Goal: Task Accomplishment & Management: Manage account settings

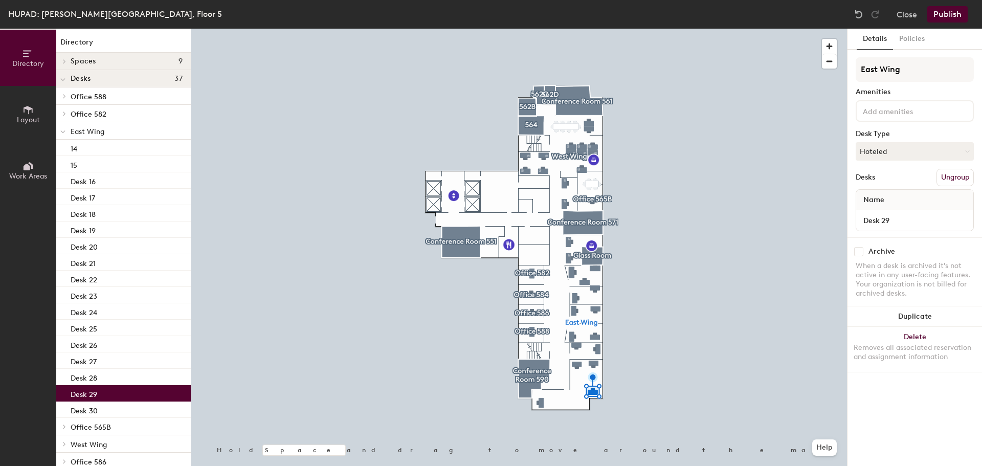
click at [620, 29] on div at bounding box center [519, 29] width 656 height 0
click at [921, 337] on button "Delete Removes all associated reservation and assignment information" at bounding box center [915, 349] width 135 height 45
click at [963, 222] on input "Desk 30" at bounding box center [914, 220] width 113 height 14
click at [891, 222] on input "Desk 30" at bounding box center [914, 220] width 113 height 14
type input "Desk 29"
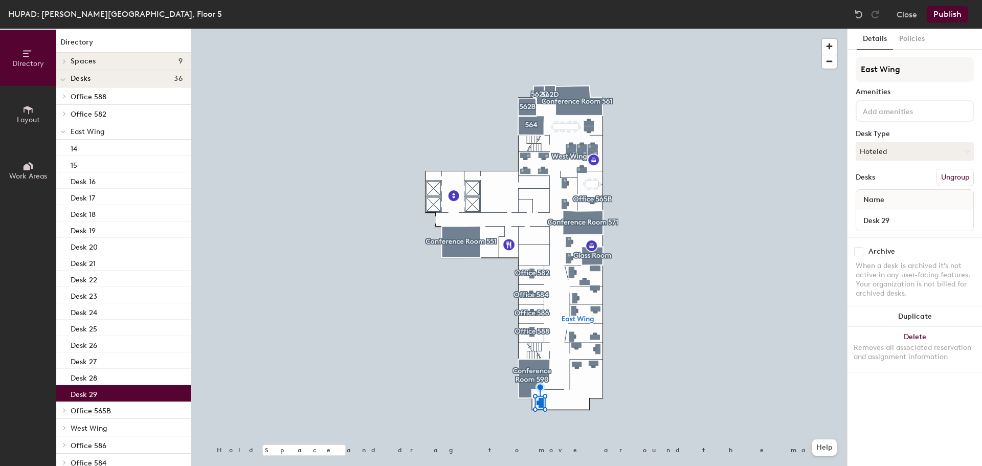
click at [932, 376] on div "Details Policies East Wing Amenities Desk Type Hoteled Desks Ungroup Name Desk …" at bounding box center [915, 247] width 135 height 437
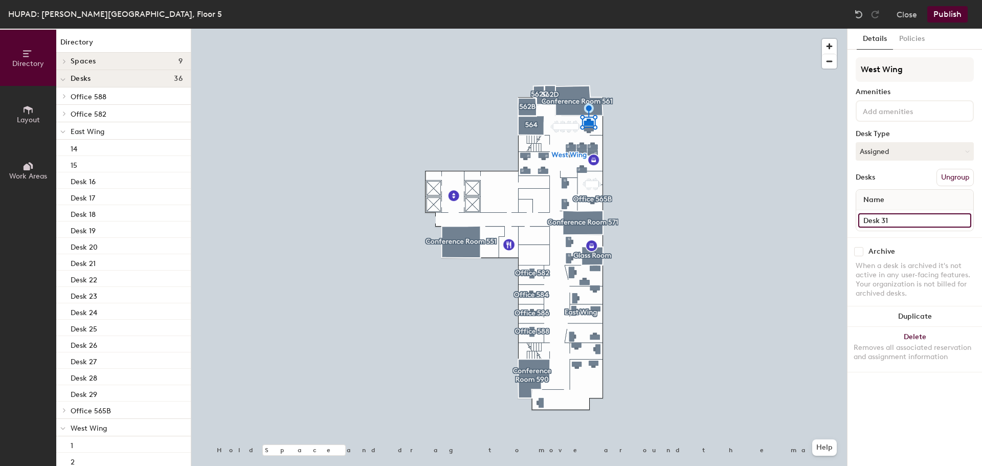
click at [891, 217] on input "Desk 31" at bounding box center [914, 220] width 113 height 14
type input "Desk 30"
click at [891, 217] on input "Desk 32" at bounding box center [914, 220] width 113 height 14
click at [891, 218] on input "Desk 32" at bounding box center [914, 220] width 113 height 14
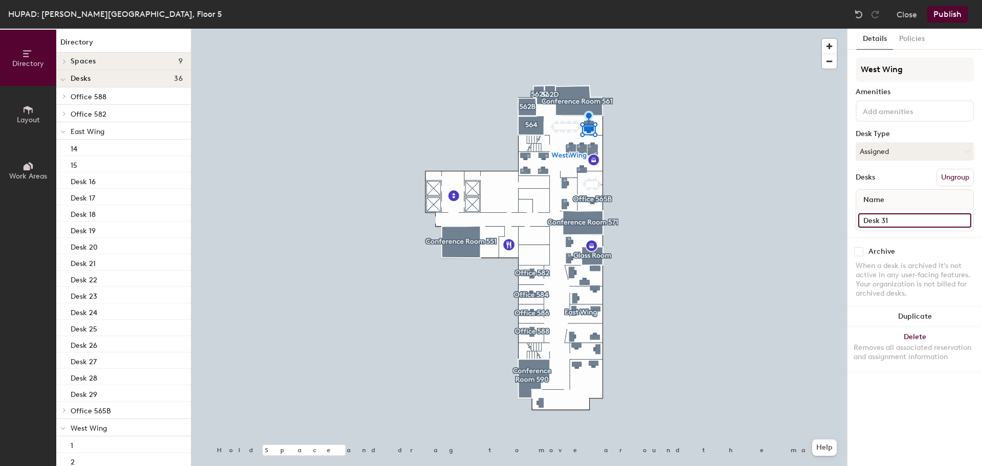
type input "Desk 31"
click at [941, 15] on button "Publish" at bounding box center [948, 14] width 40 height 16
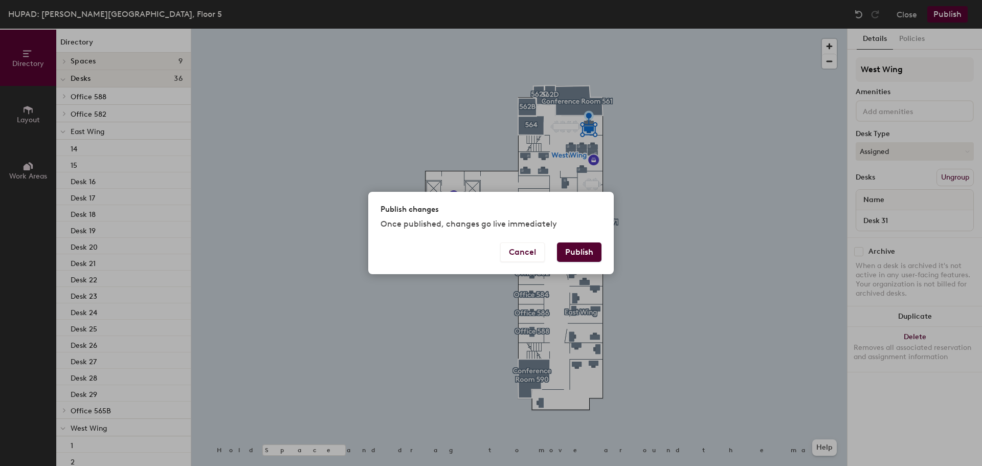
click at [587, 248] on button "Publish" at bounding box center [579, 252] width 45 height 19
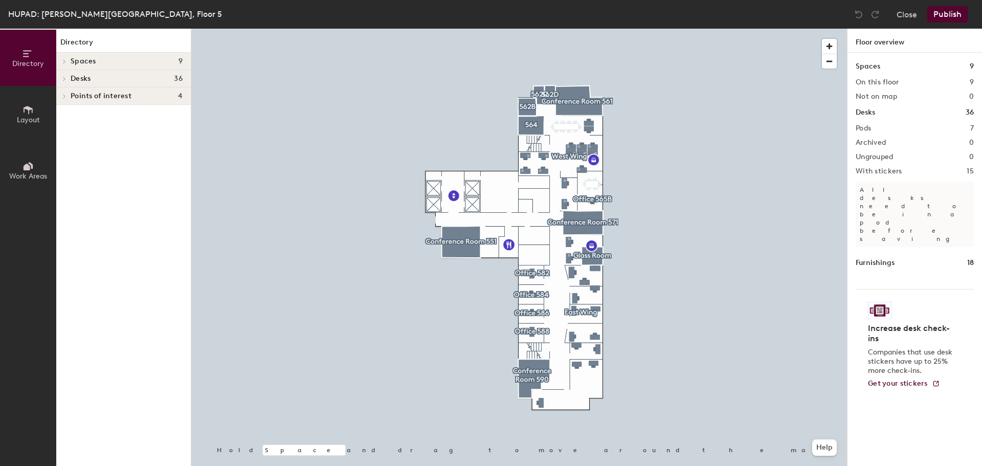
click at [24, 166] on icon at bounding box center [28, 166] width 11 height 11
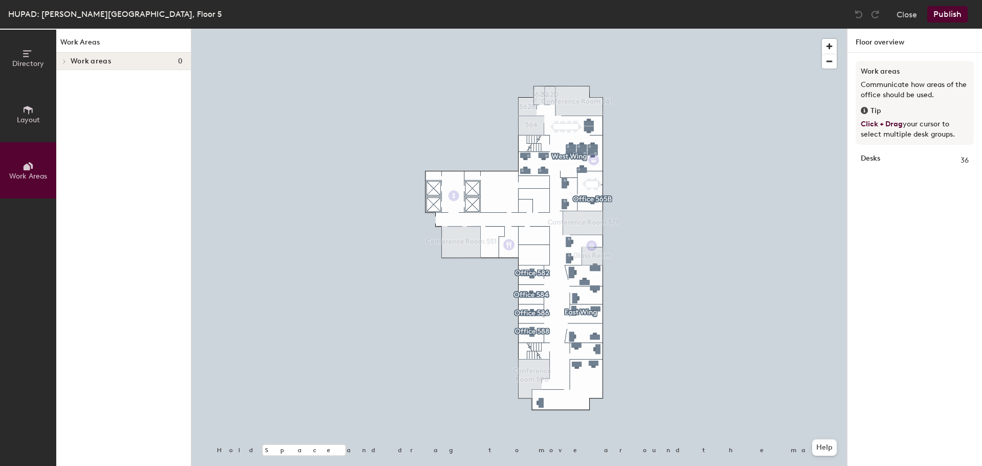
click at [28, 118] on span "Layout" at bounding box center [28, 120] width 23 height 9
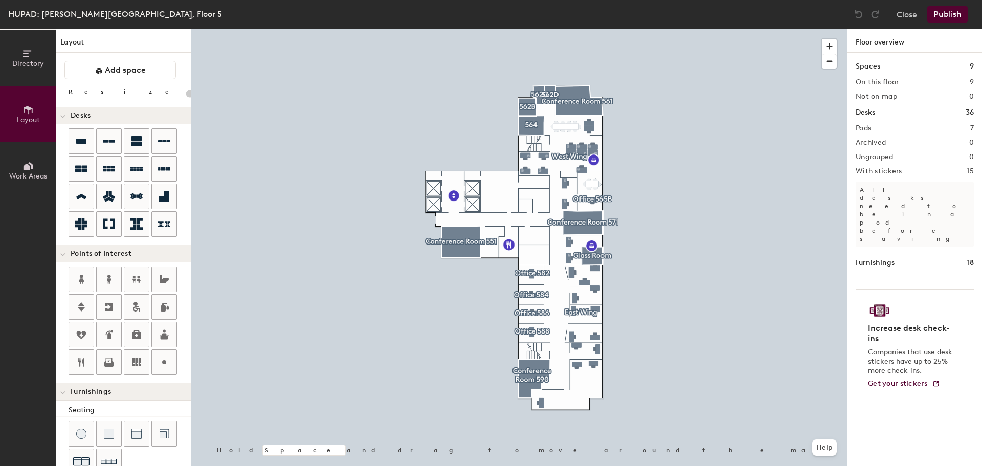
click at [28, 63] on span "Directory" at bounding box center [28, 63] width 32 height 9
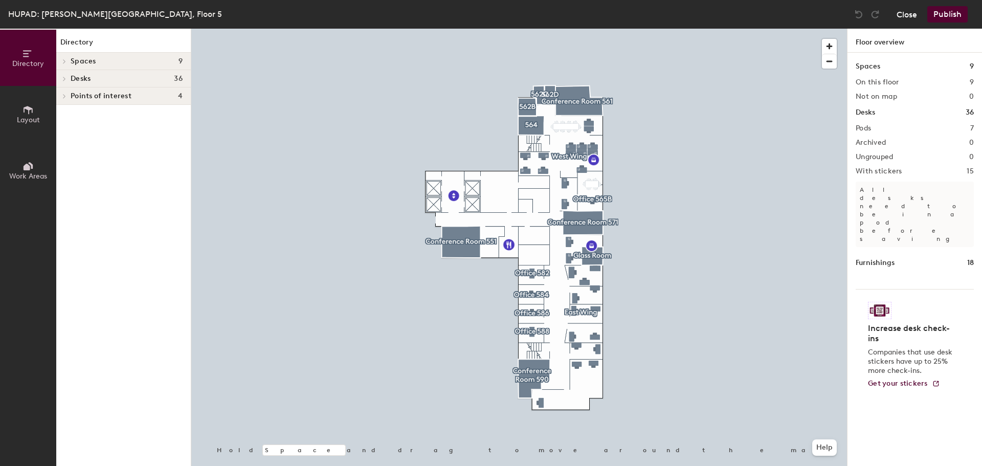
click at [915, 11] on button "Close" at bounding box center [907, 14] width 20 height 16
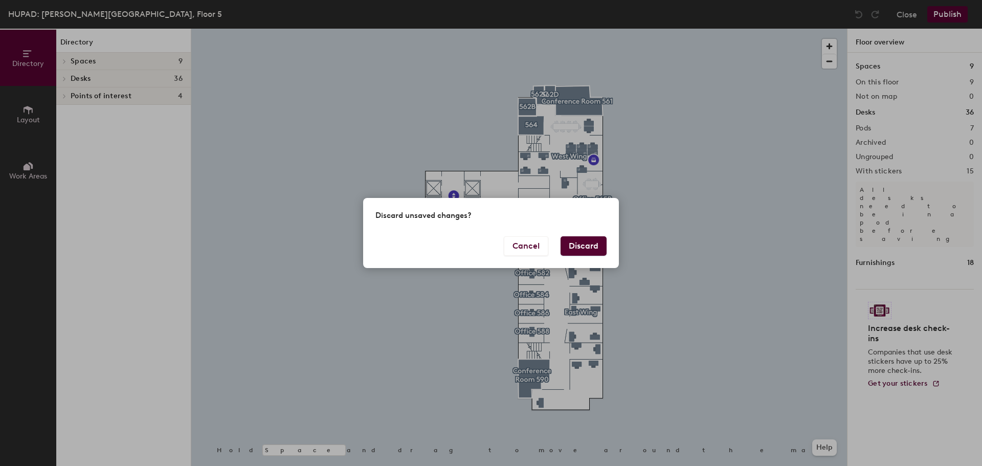
click at [588, 247] on button "Discard" at bounding box center [584, 245] width 46 height 19
